Goal: Task Accomplishment & Management: Complete application form

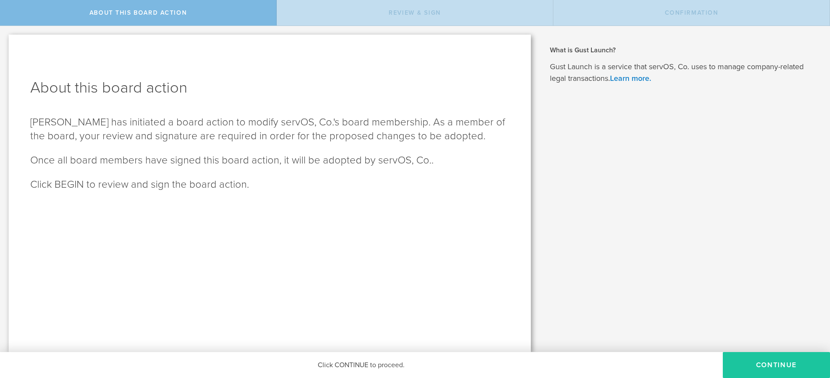
click at [760, 365] on button "Continue" at bounding box center [776, 365] width 107 height 26
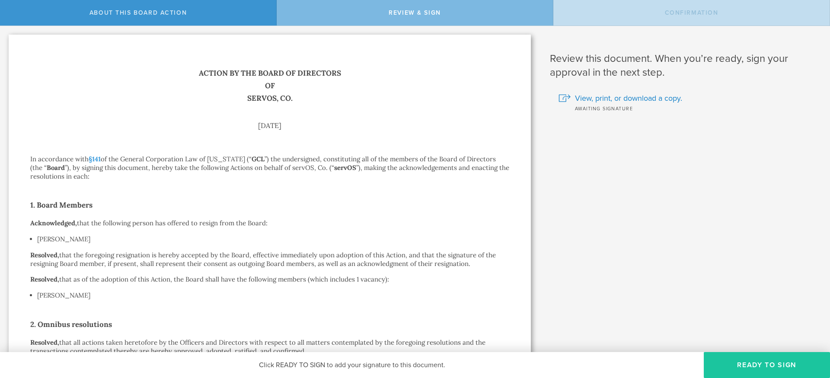
click at [785, 370] on button "Ready to Sign" at bounding box center [767, 365] width 126 height 26
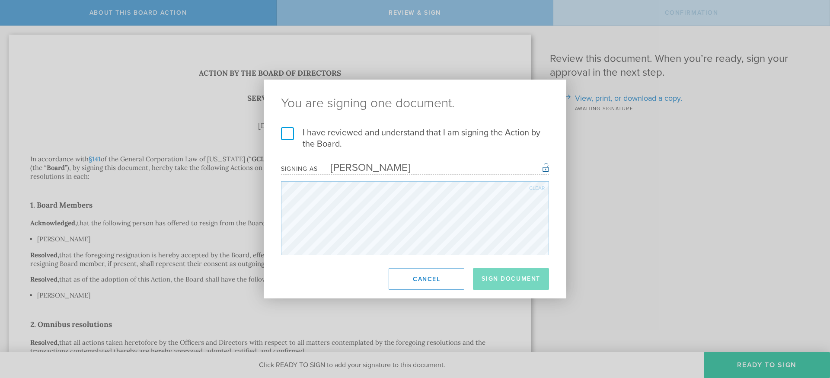
click at [286, 133] on label "I have reviewed and understand that I am signing the Action by the Board." at bounding box center [415, 138] width 268 height 22
click at [0, 0] on input "I have reviewed and understand that I am signing the Action by the Board." at bounding box center [0, 0] width 0 height 0
click at [515, 275] on button "Sign Document" at bounding box center [511, 279] width 76 height 22
